Goal: Transaction & Acquisition: Purchase product/service

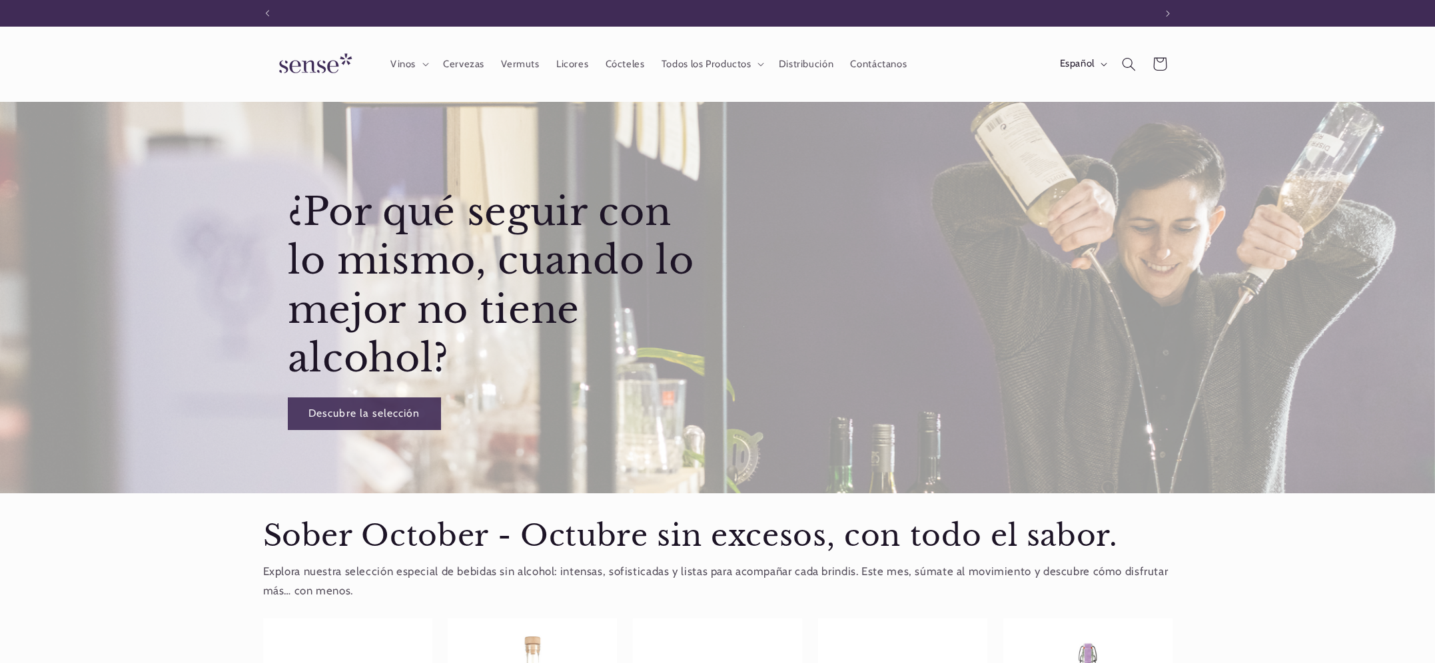
scroll to position [0, 887]
click at [1128, 66] on icon "Búsqueda" at bounding box center [1128, 64] width 15 height 15
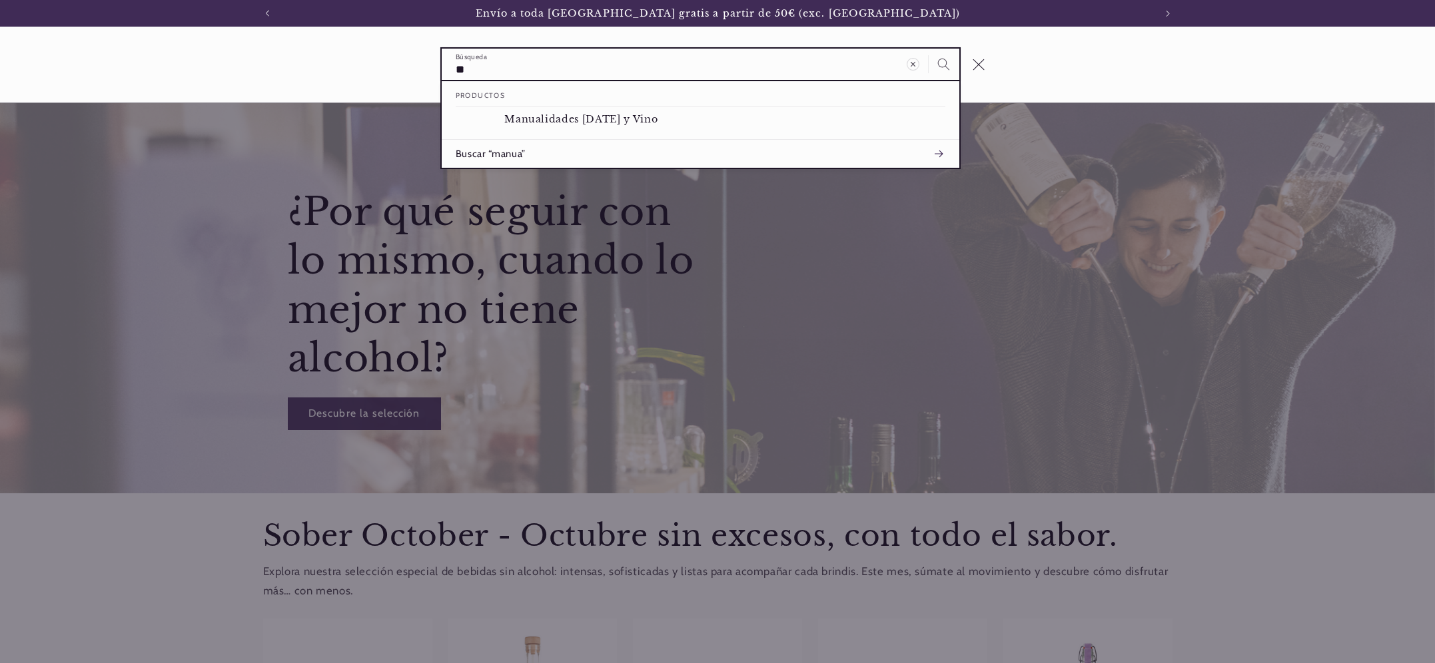
type input "*"
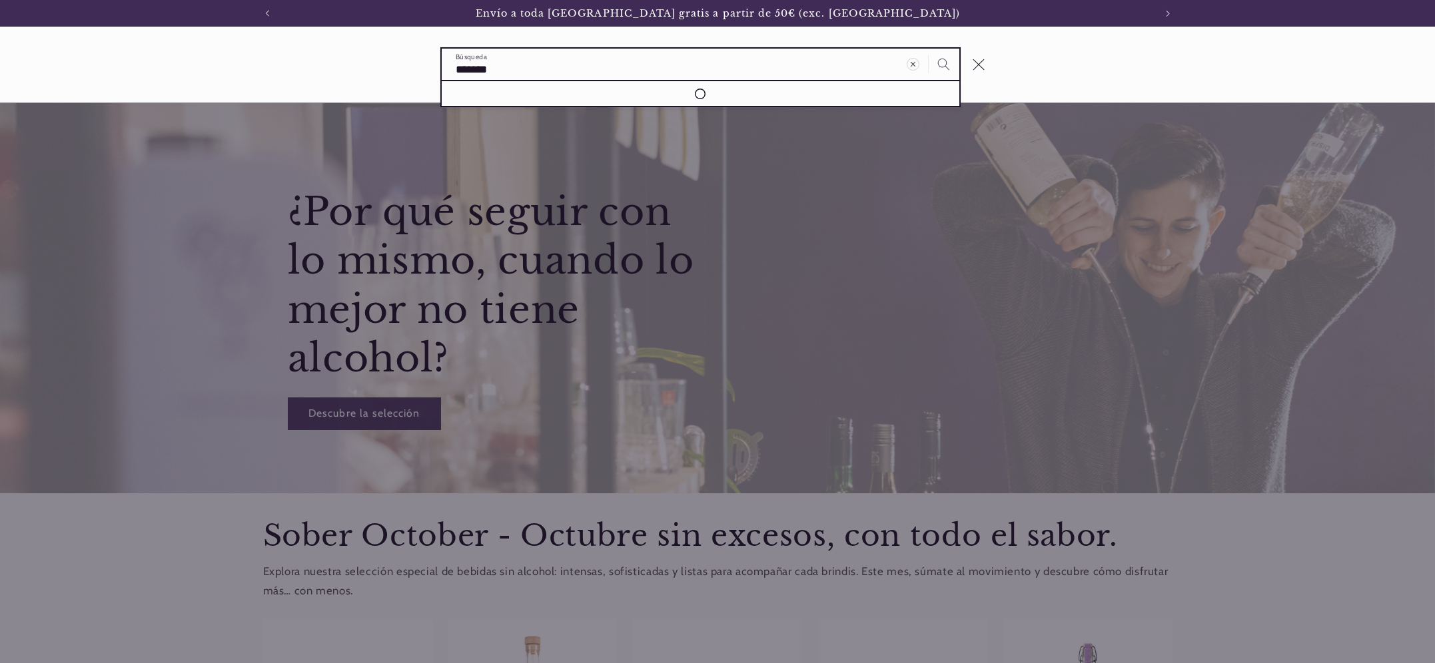
type input "*******"
click at [928, 49] on button "Búsqueda" at bounding box center [943, 64] width 31 height 31
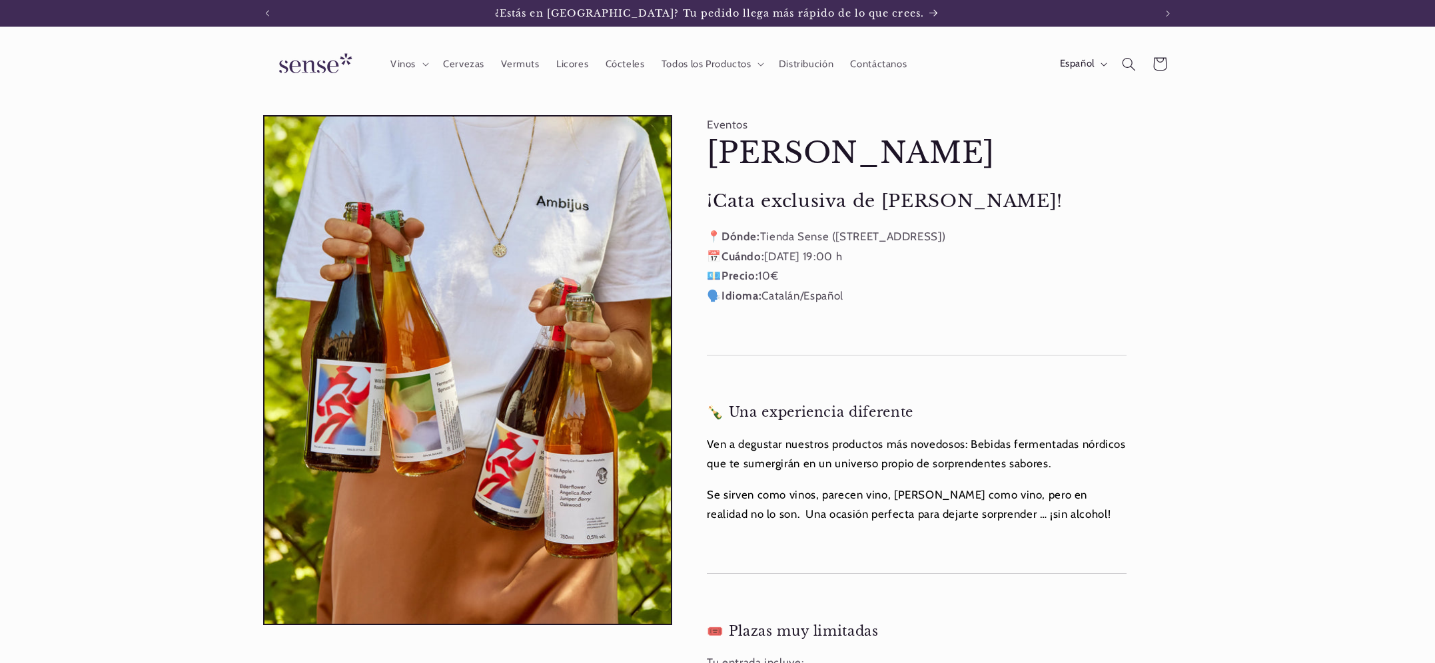
drag, startPoint x: 972, startPoint y: 159, endPoint x: 707, endPoint y: 149, distance: 264.6
click at [707, 149] on h1 "[PERSON_NAME]" at bounding box center [917, 154] width 420 height 38
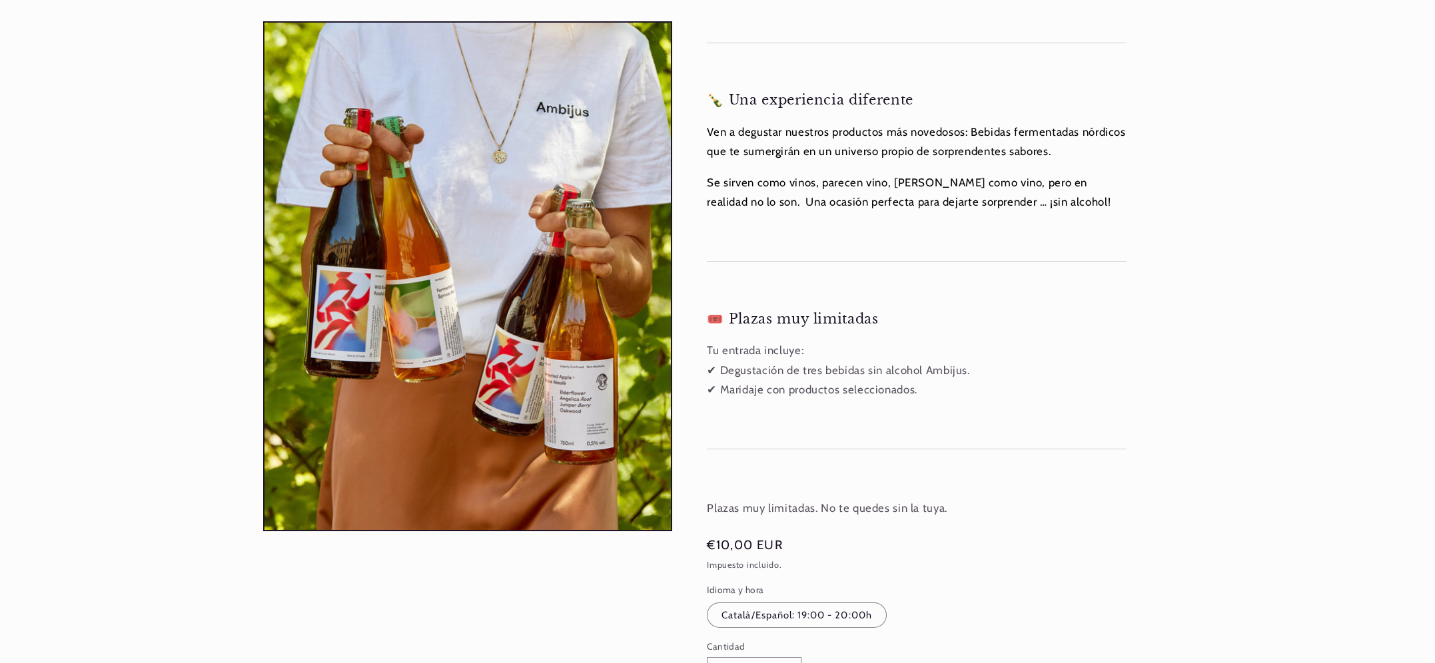
scroll to position [334, 0]
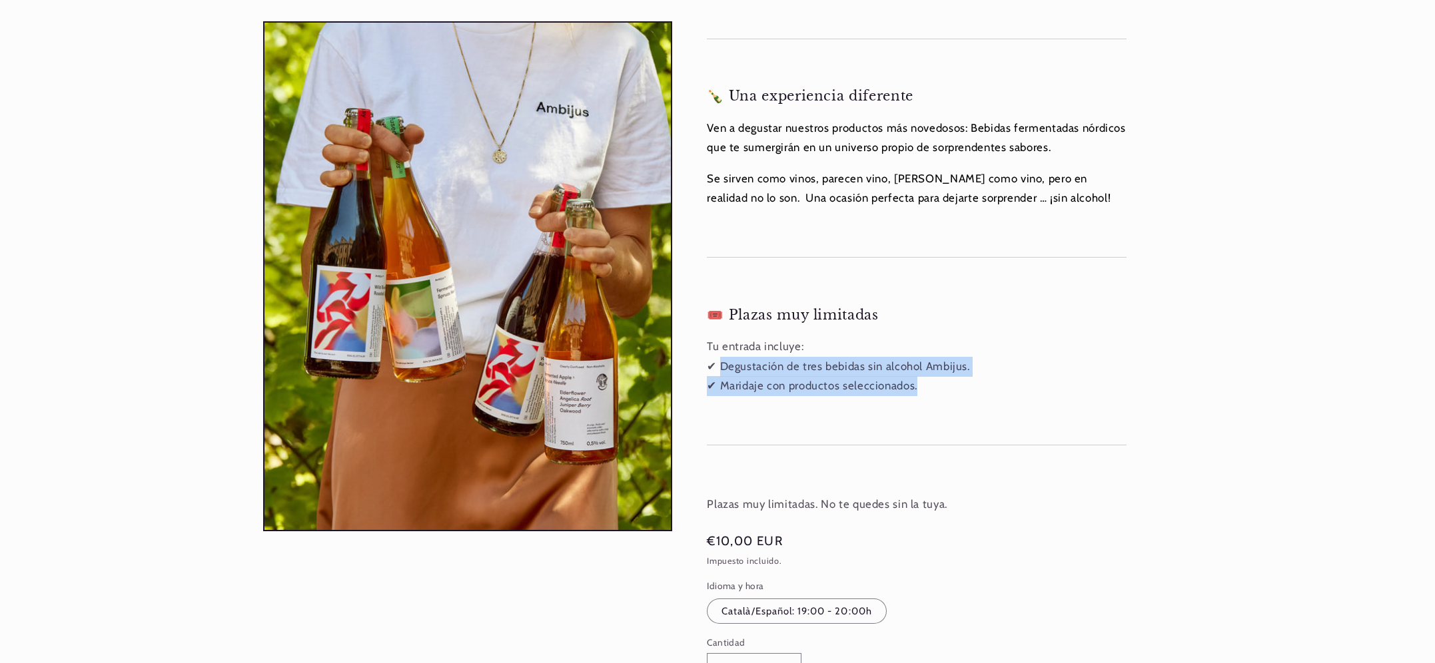
drag, startPoint x: 721, startPoint y: 363, endPoint x: 922, endPoint y: 382, distance: 201.4
click at [924, 382] on p "Tu entrada incluye: ✔ Degustación de tres bebidas sin alcohol Ambijus. ✔ Marida…" at bounding box center [917, 366] width 420 height 59
copy p "Degustación de tres bebidas sin alcohol Ambijus. ✔ Maridaje con productos selec…"
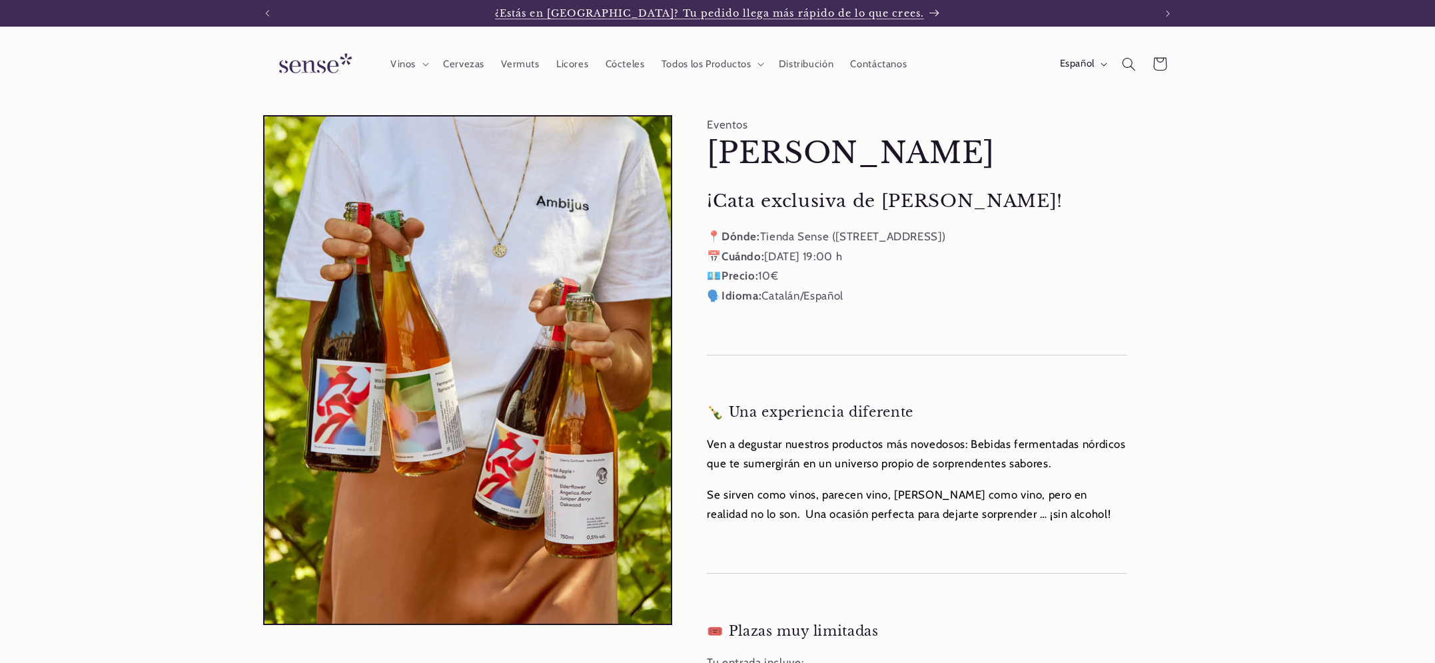
scroll to position [0, 0]
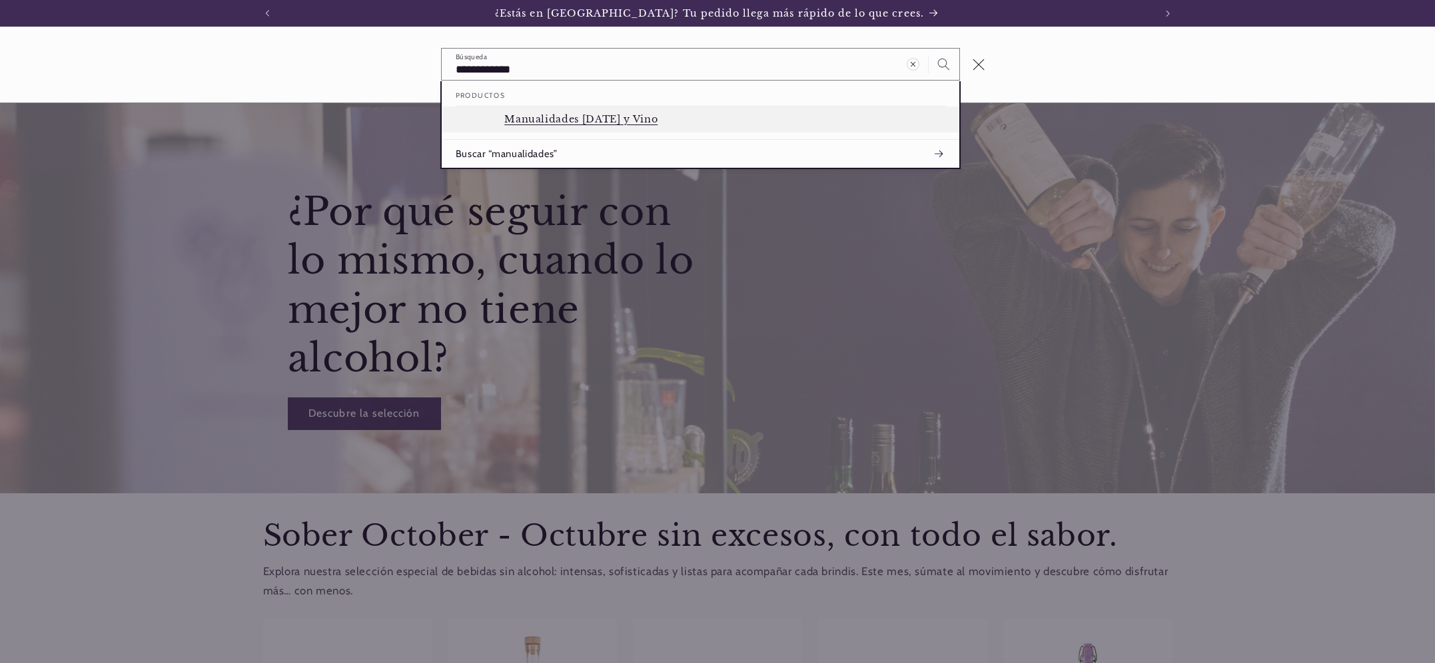
type input "**********"
click at [672, 127] on link "Manualidades Halloween y Vino" at bounding box center [700, 120] width 517 height 26
